Goal: Transaction & Acquisition: Obtain resource

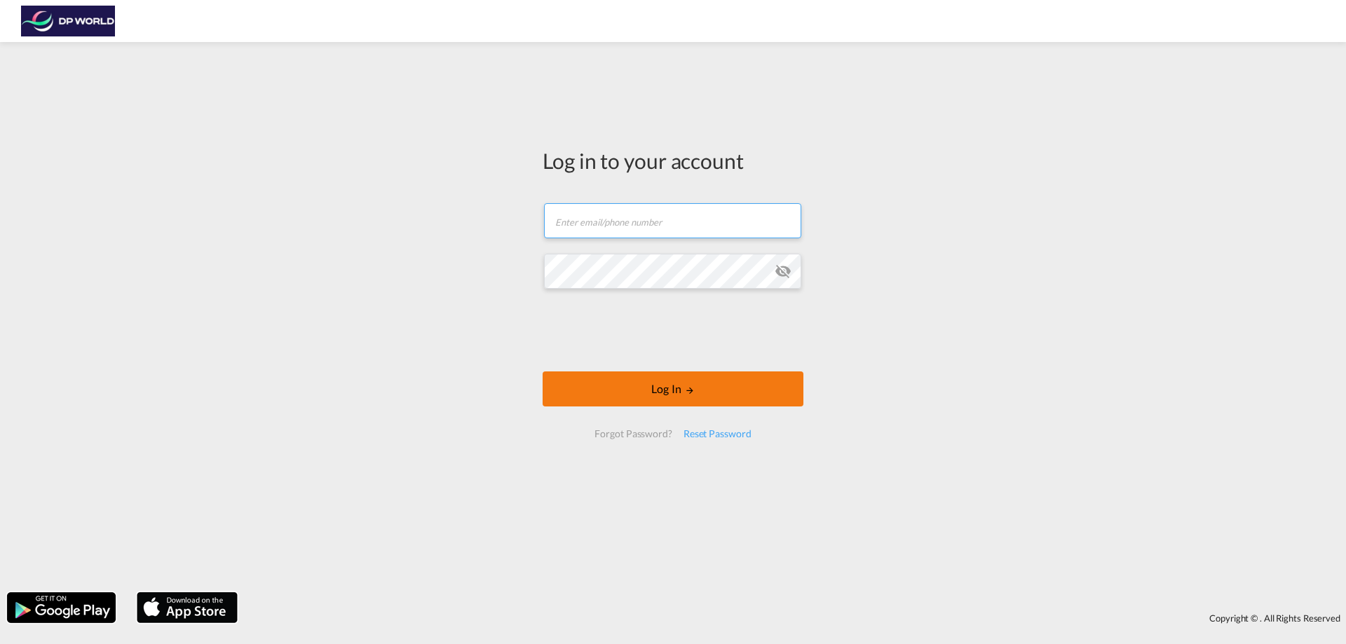
type input "[PERSON_NAME][EMAIL_ADDRESS][DOMAIN_NAME]"
click at [674, 390] on button "Log In" at bounding box center [673, 389] width 261 height 35
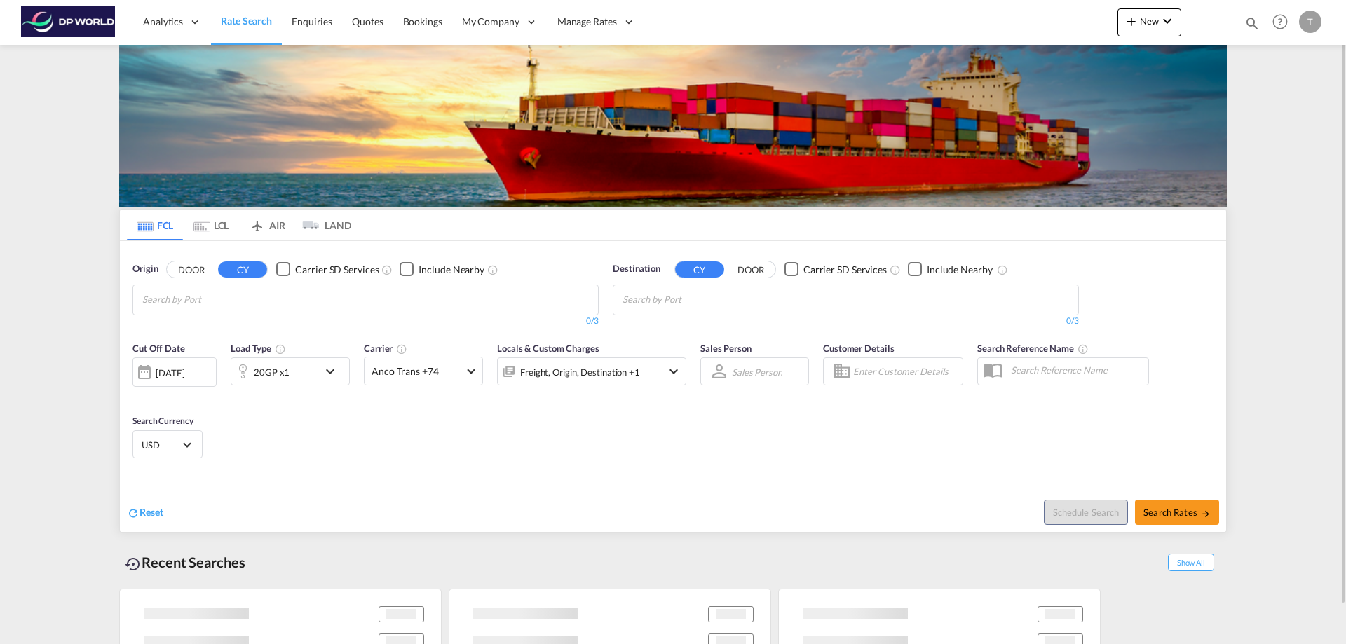
click at [182, 302] on input "Chips input." at bounding box center [208, 300] width 133 height 22
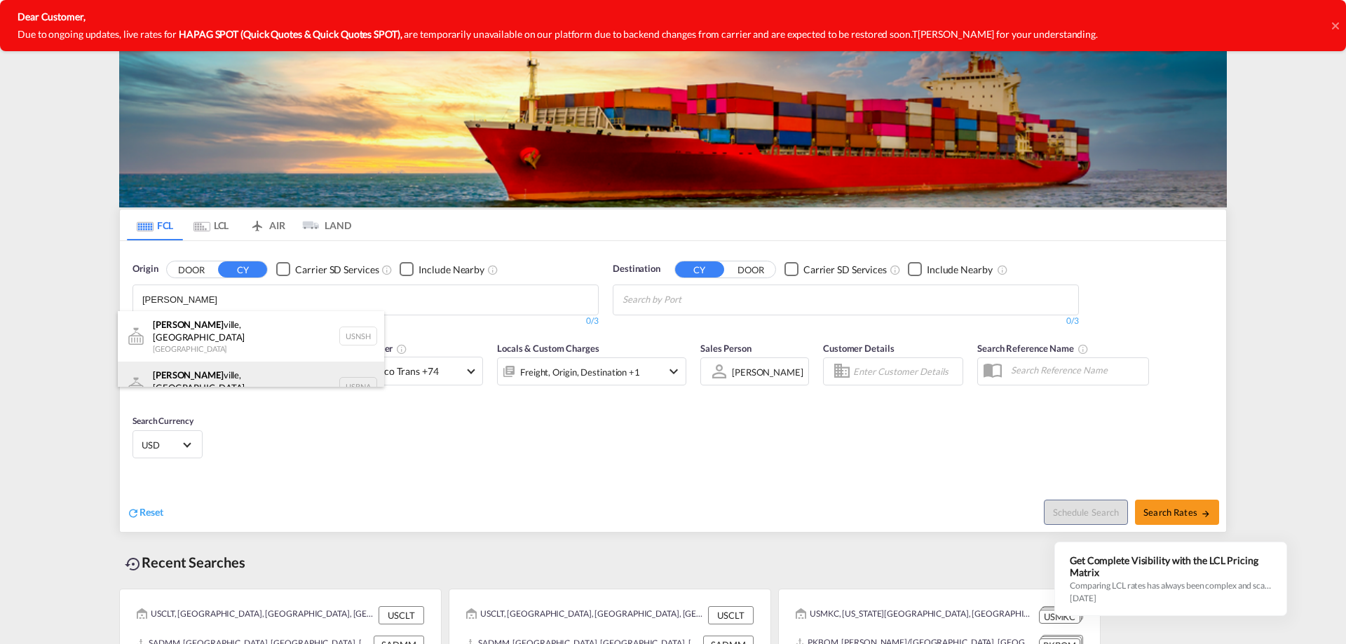
type input "[PERSON_NAME]"
click at [199, 370] on div "[PERSON_NAME][GEOGRAPHIC_DATA], [GEOGRAPHIC_DATA] [GEOGRAPHIC_DATA] USBNA" at bounding box center [251, 387] width 266 height 50
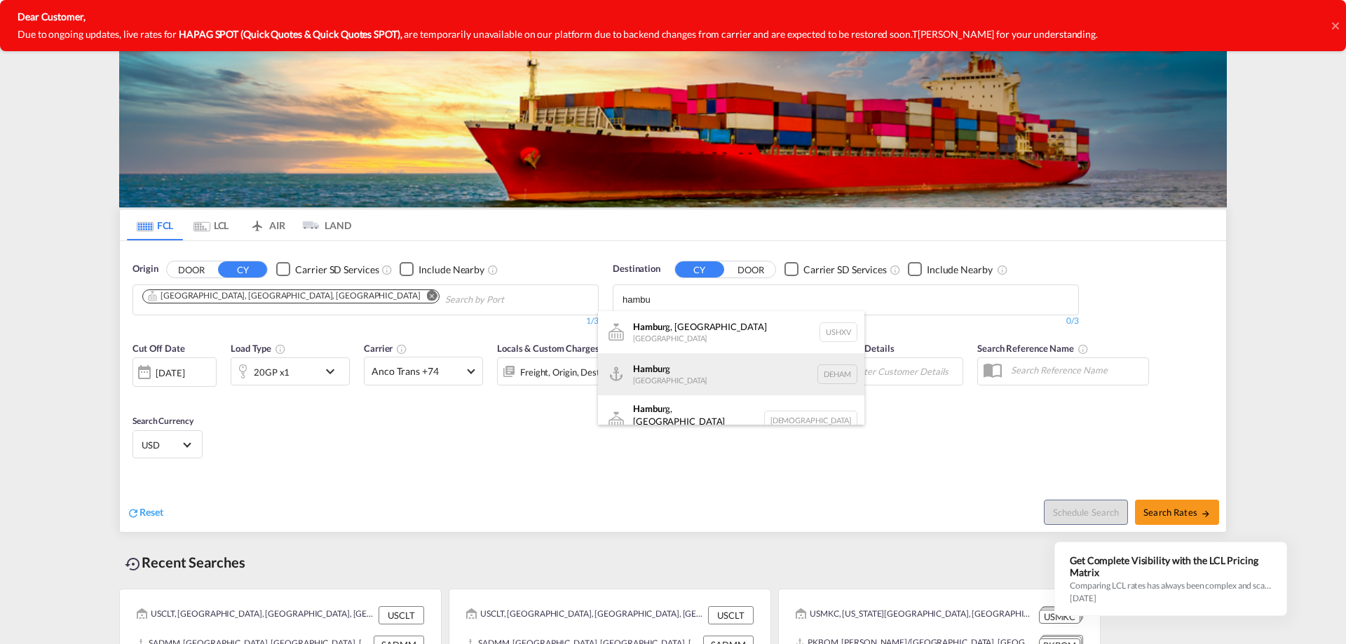
type input "hambu"
click at [707, 367] on div "Hambu rg [GEOGRAPHIC_DATA] [GEOGRAPHIC_DATA]" at bounding box center [731, 374] width 266 height 42
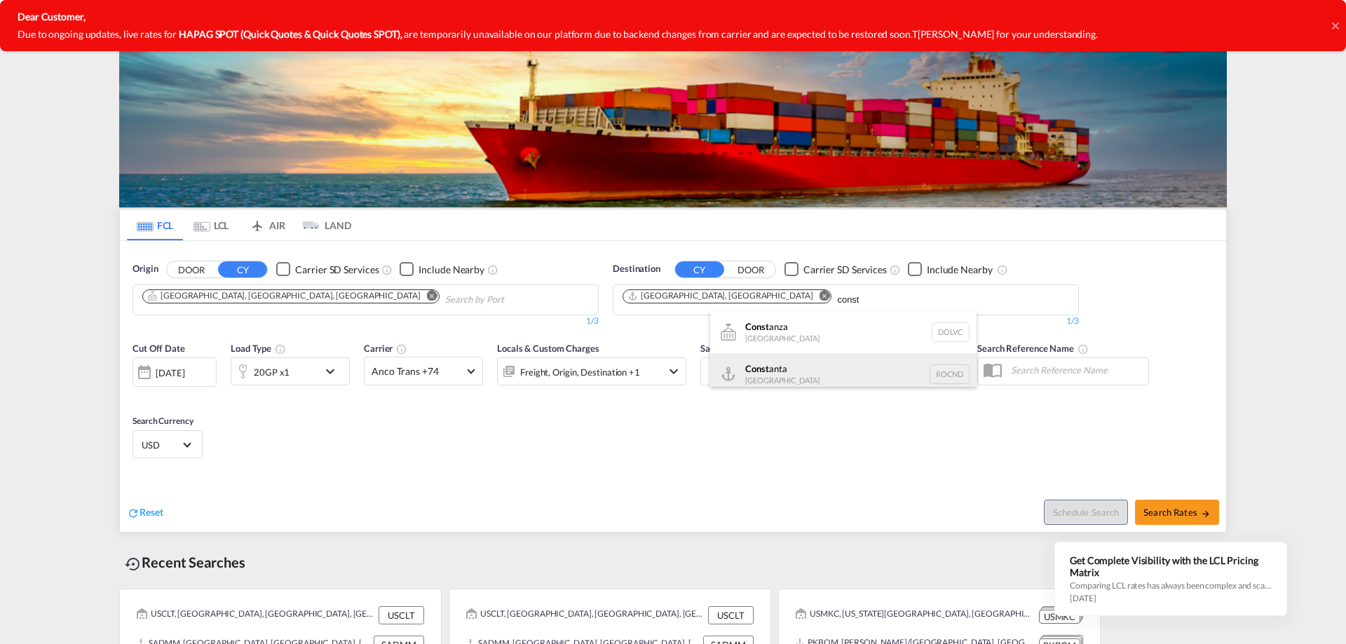
type input "const"
click at [769, 365] on div "Const anta [GEOGRAPHIC_DATA] [GEOGRAPHIC_DATA]" at bounding box center [843, 374] width 266 height 42
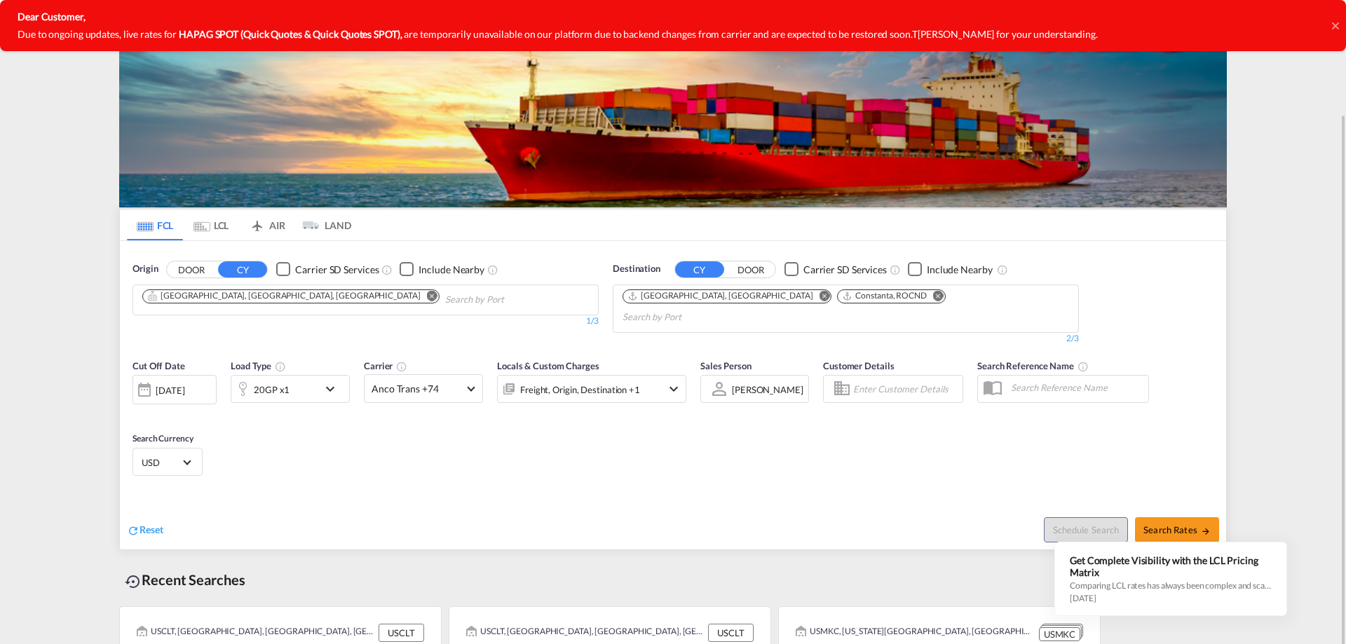
scroll to position [59, 0]
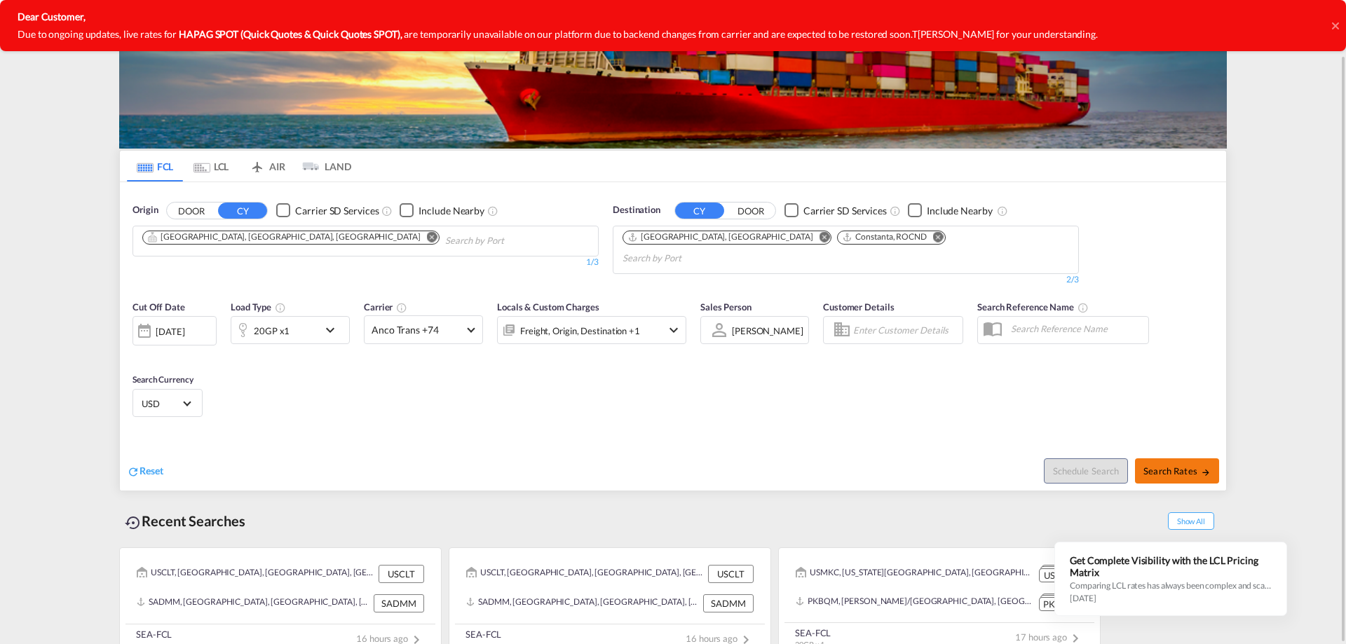
click at [1162, 465] on span "Search Rates" at bounding box center [1176, 470] width 67 height 11
type input "USBNA to DEHAM,ROCND / [DATE]"
